Goal: Information Seeking & Learning: Learn about a topic

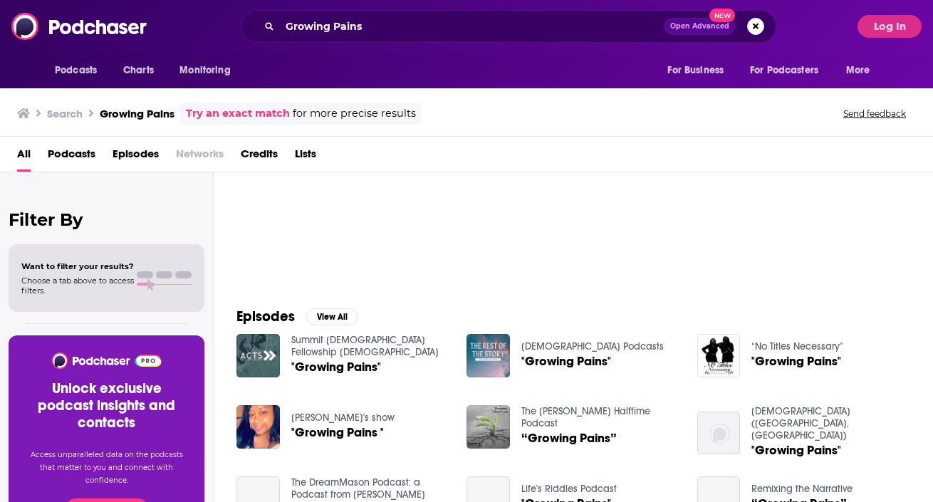
scroll to position [80, 0]
click at [390, 31] on input "Growing Pains" at bounding box center [472, 26] width 384 height 23
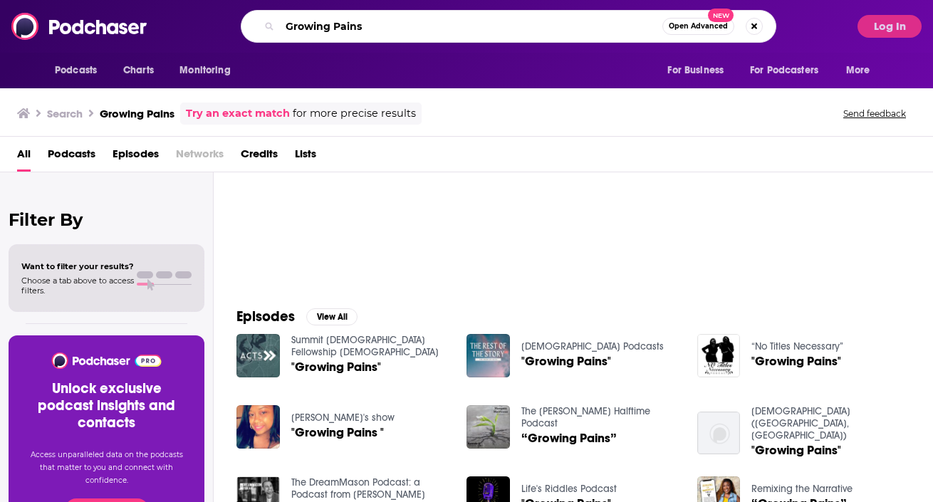
paste input "[PERSON_NAME]"
type input "Growing Pains [PERSON_NAME]"
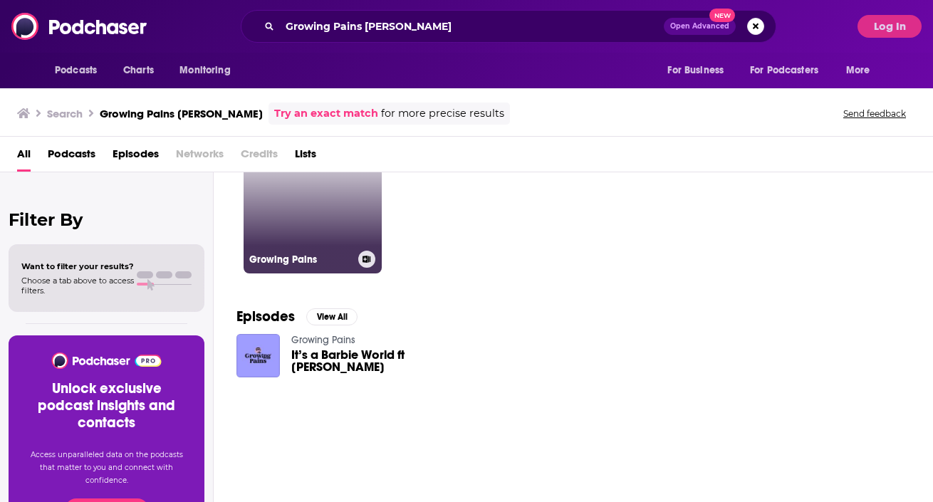
click at [296, 248] on link "Growing Pains" at bounding box center [313, 204] width 138 height 138
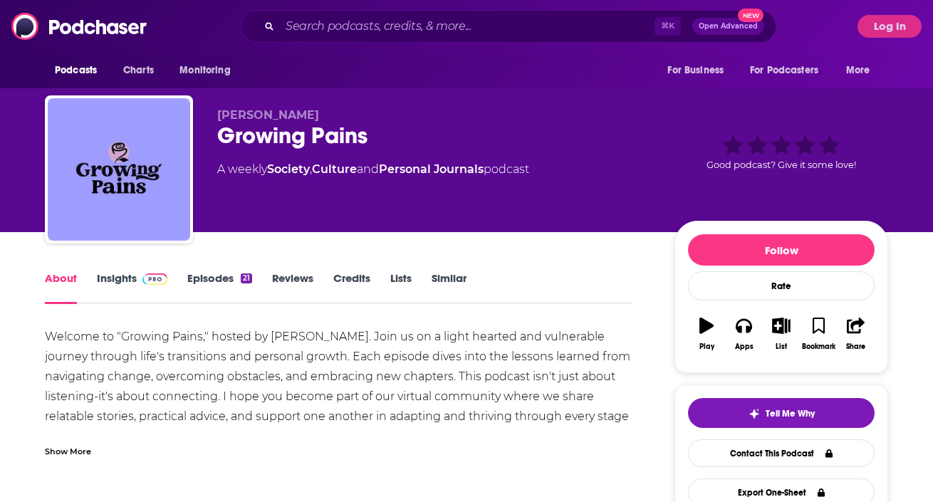
click at [122, 270] on div "About Insights Episodes 21 Reviews Credits Lists Similar" at bounding box center [339, 286] width 588 height 35
click at [121, 272] on link "Insights" at bounding box center [132, 287] width 71 height 33
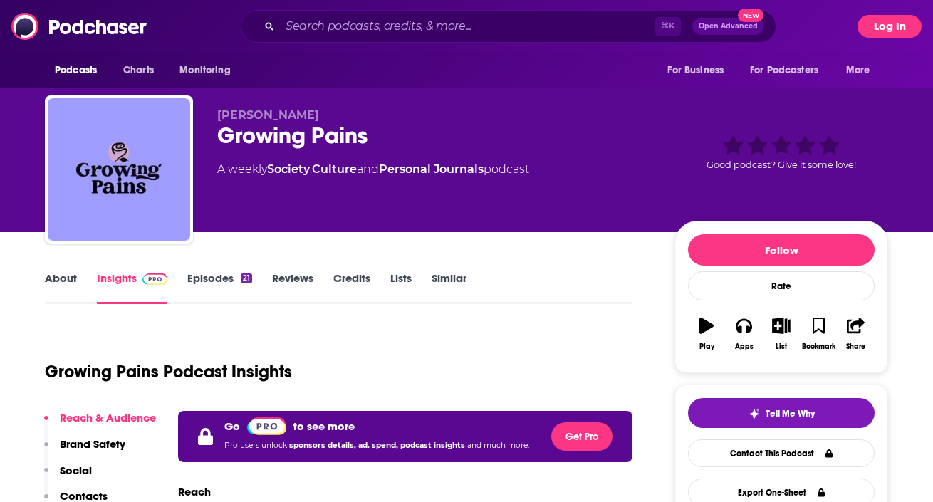
click at [875, 21] on button "Log In" at bounding box center [889, 26] width 64 height 23
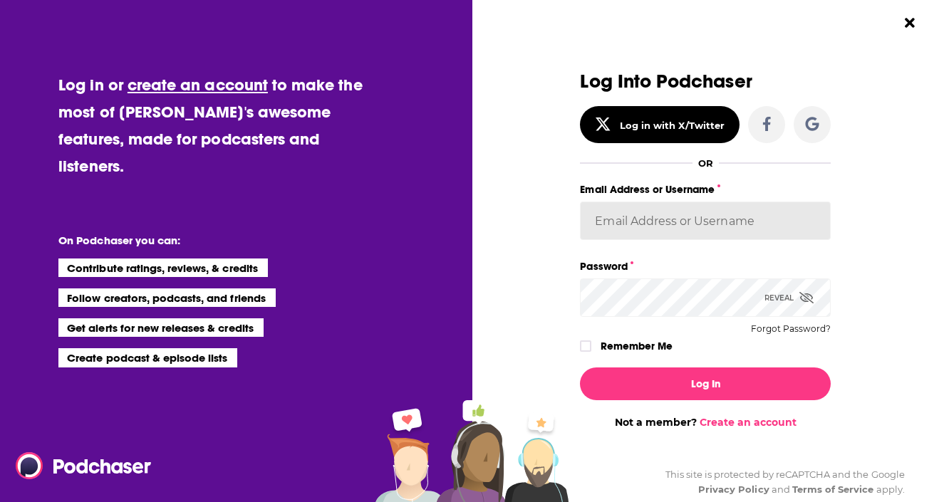
click at [623, 230] on input "Email Address or Username" at bounding box center [705, 221] width 251 height 38
type input "katieTBG"
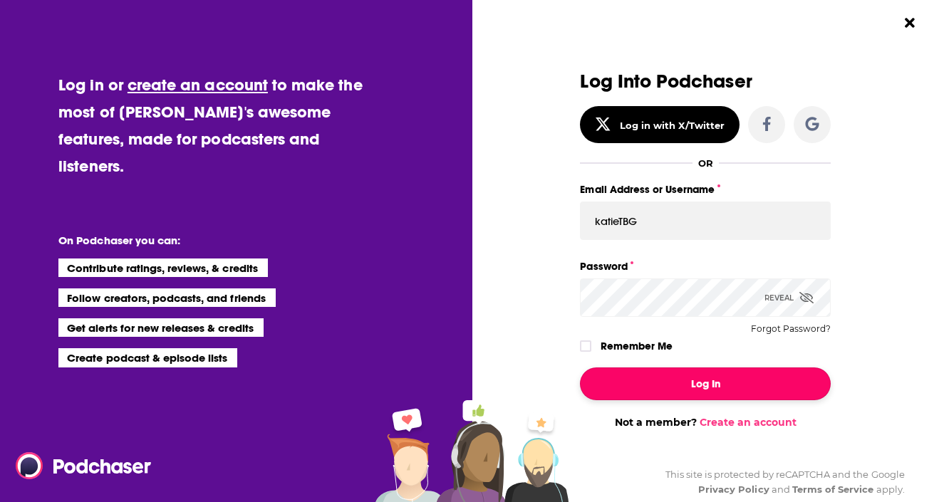
click at [682, 370] on button "Log In" at bounding box center [705, 383] width 251 height 33
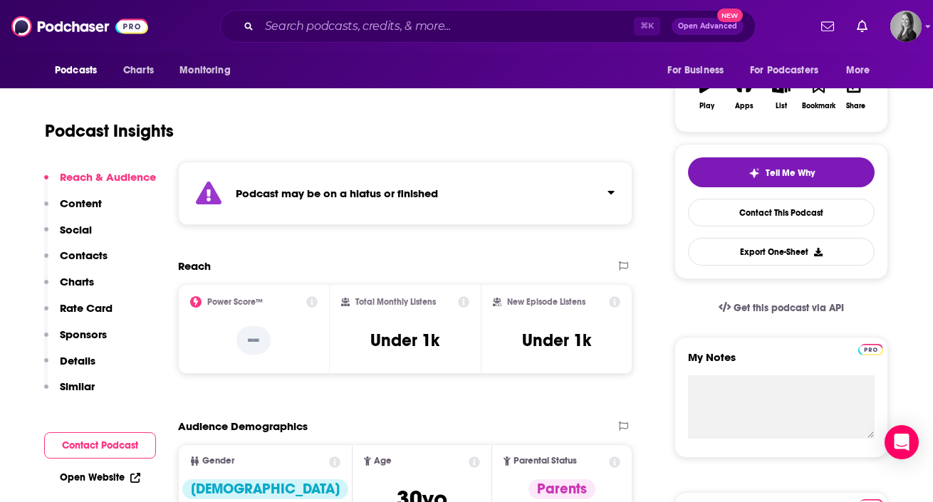
scroll to position [242, 0]
